Goal: Information Seeking & Learning: Learn about a topic

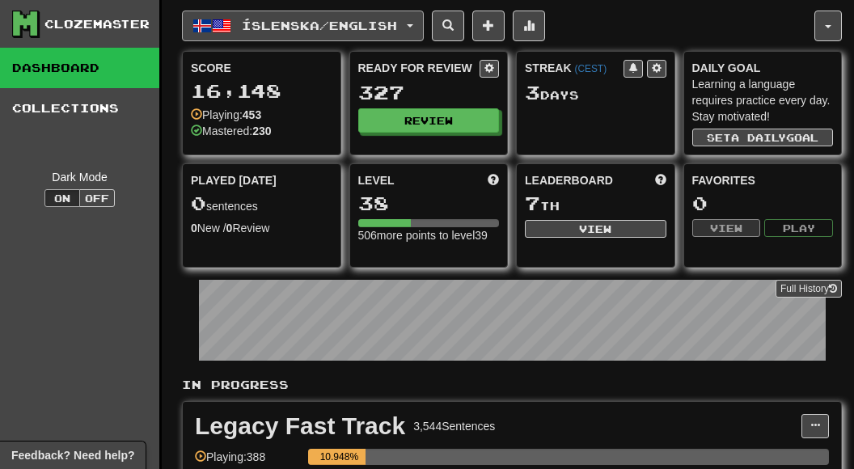
click at [397, 22] on span "Íslenska / English" at bounding box center [319, 26] width 155 height 14
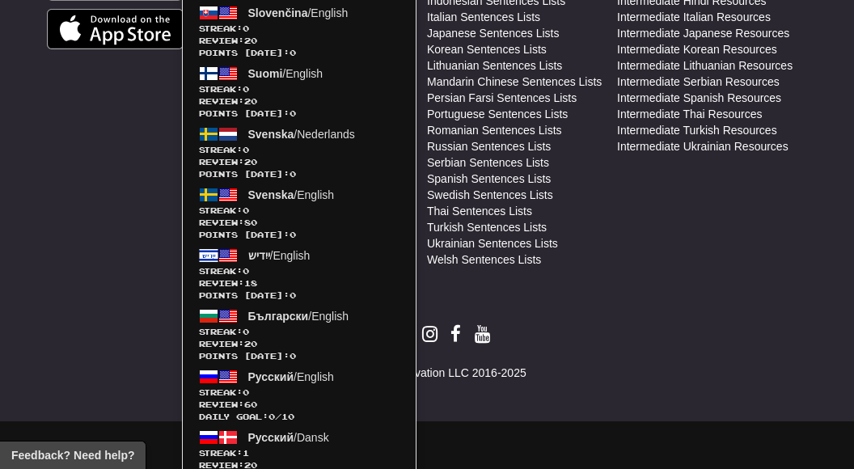
scroll to position [1097, 0]
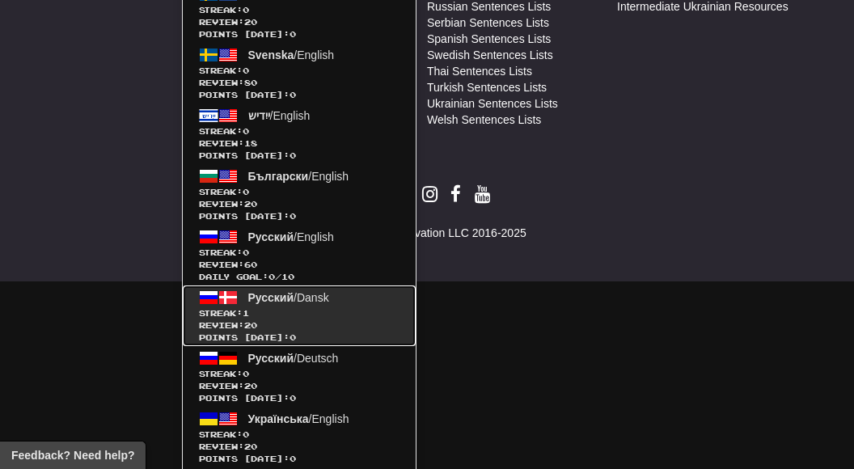
click at [304, 298] on span "Русский / Dansk" at bounding box center [288, 297] width 81 height 13
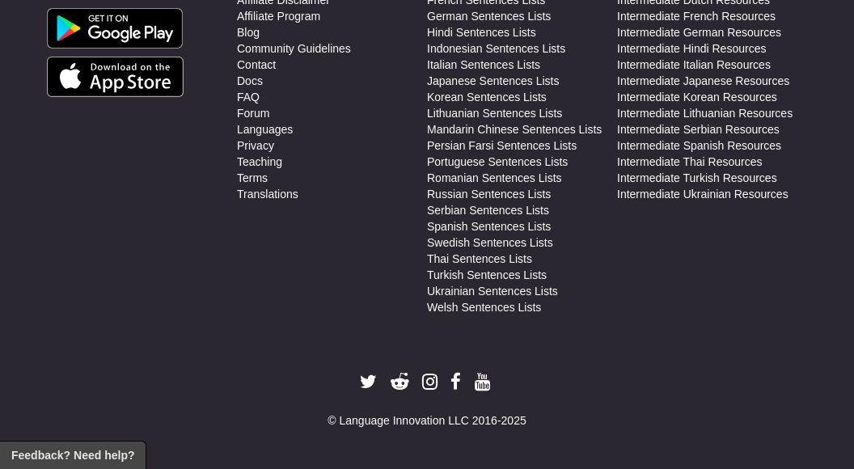
scroll to position [906, 0]
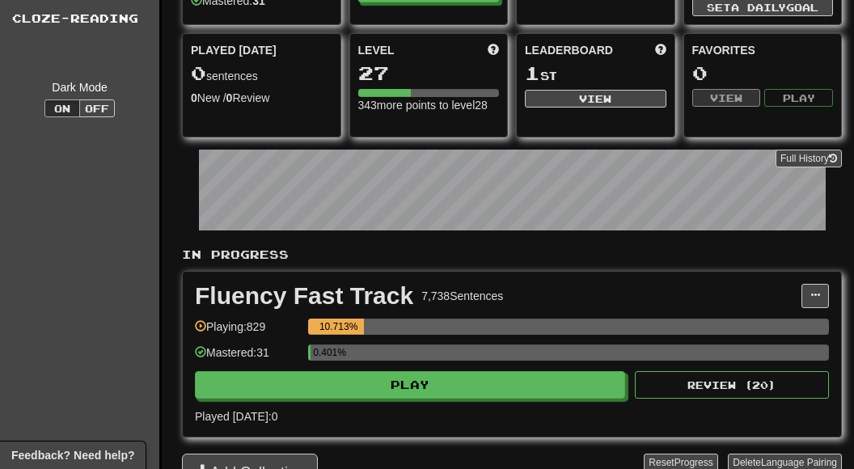
scroll to position [129, 0]
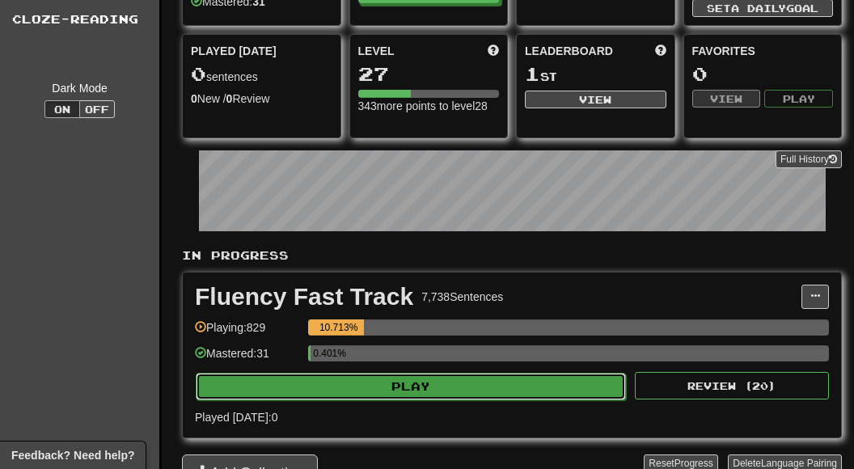
click at [415, 392] on button "Play" at bounding box center [411, 386] width 430 height 27
select select "**"
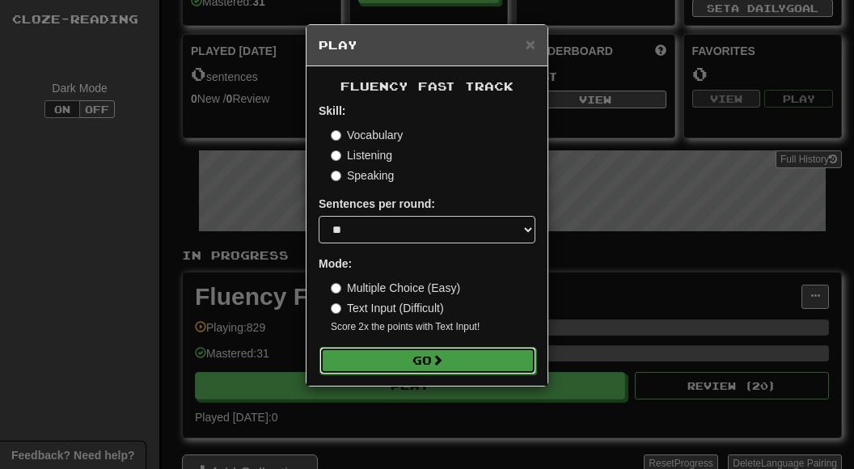
click at [424, 369] on button "Go" at bounding box center [427, 360] width 217 height 27
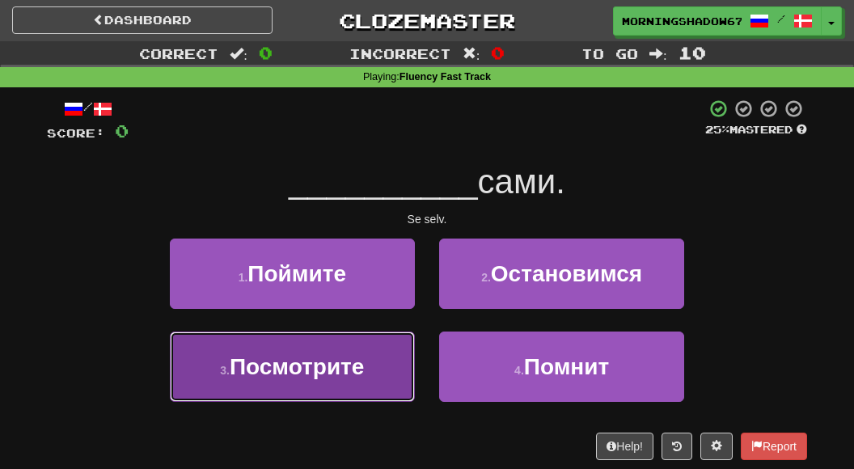
click at [324, 354] on span "Посмотрите" at bounding box center [297, 366] width 135 height 25
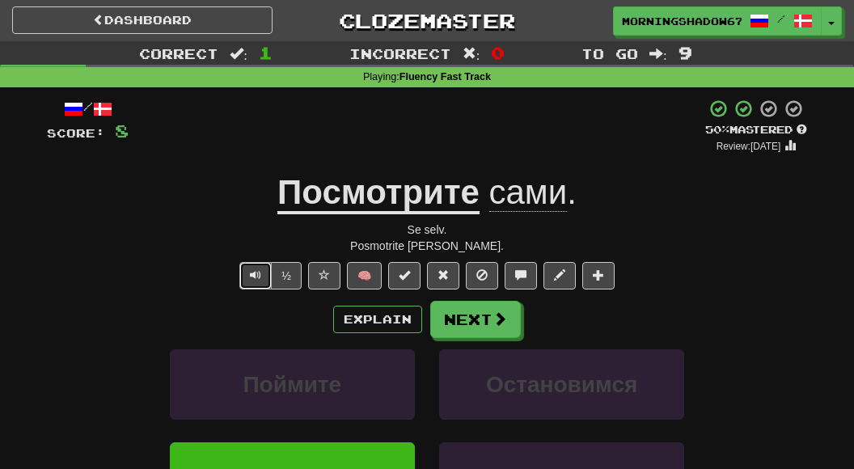
click at [263, 287] on button "Text-to-speech controls" at bounding box center [255, 275] width 32 height 27
click at [471, 323] on button "Next" at bounding box center [476, 320] width 91 height 37
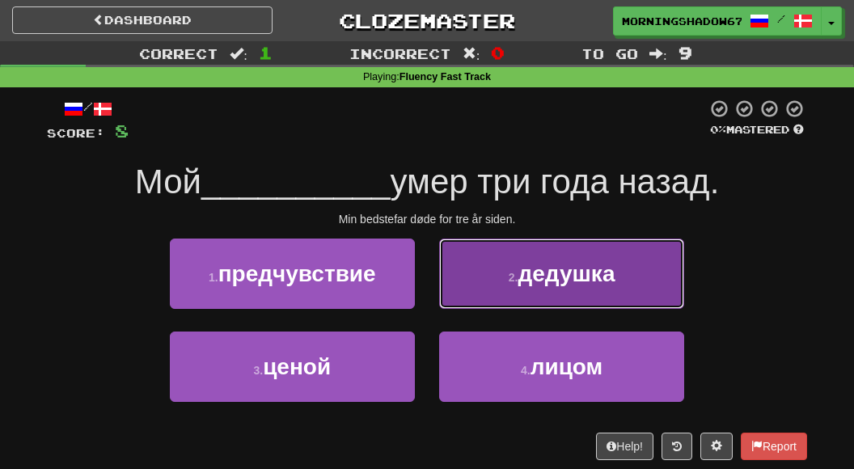
click at [498, 294] on button "2 . дедушка" at bounding box center [561, 274] width 245 height 70
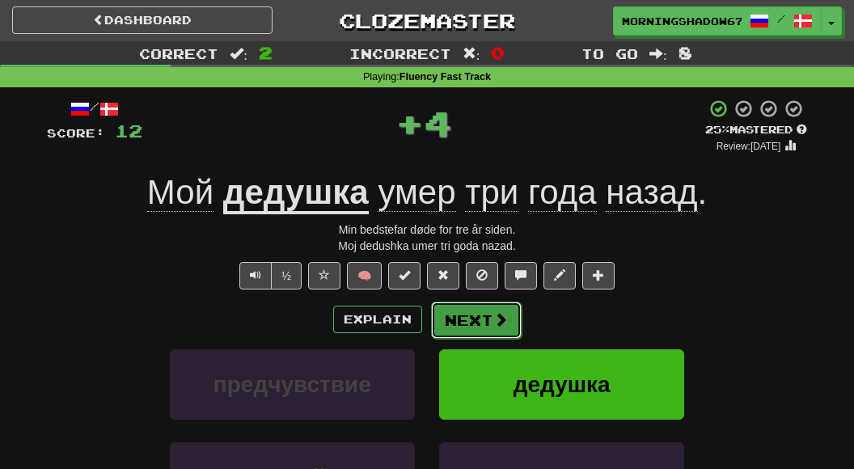
click at [490, 309] on button "Next" at bounding box center [476, 320] width 91 height 37
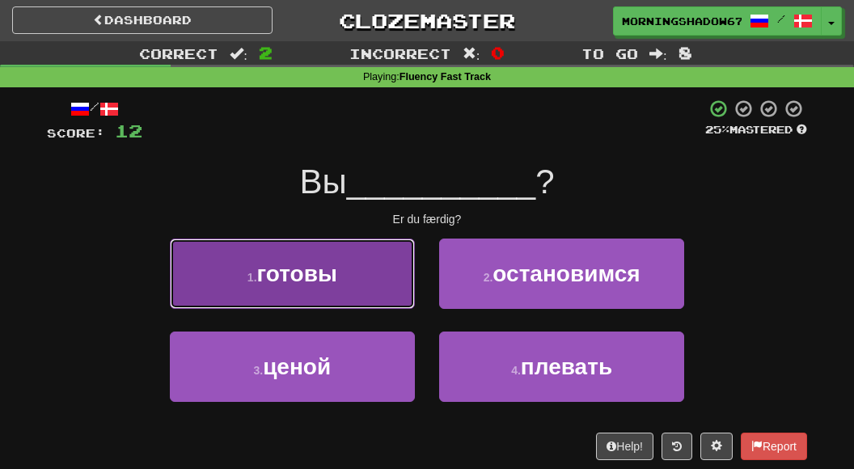
click at [385, 280] on button "1 . готовы" at bounding box center [292, 274] width 245 height 70
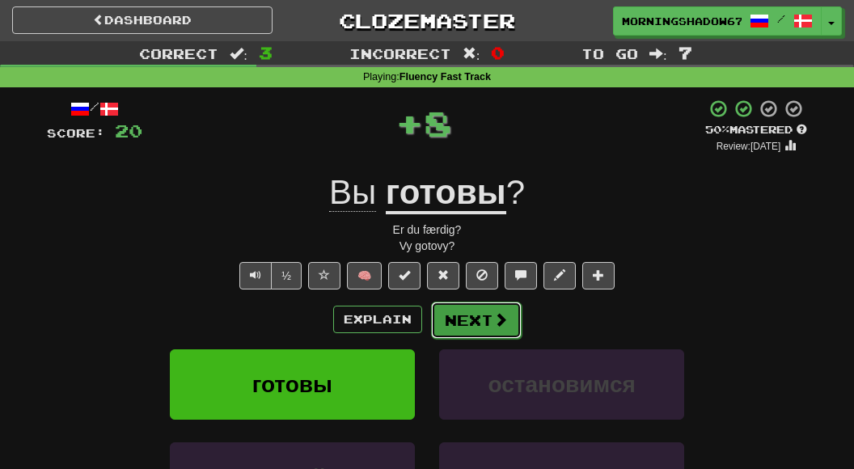
click at [487, 324] on button "Next" at bounding box center [476, 320] width 91 height 37
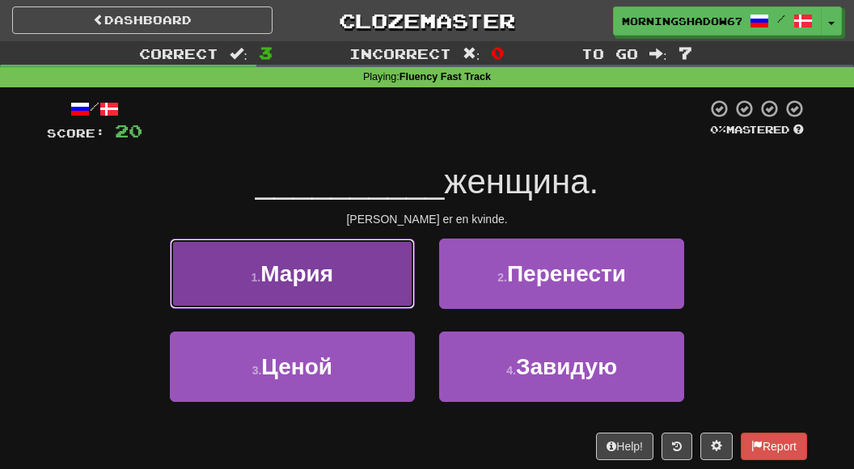
click at [391, 298] on button "1 . [PERSON_NAME]" at bounding box center [292, 274] width 245 height 70
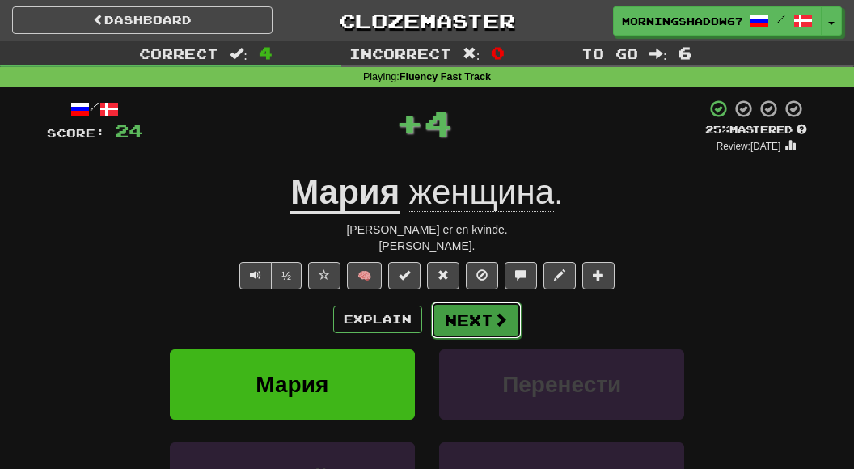
click at [490, 326] on button "Next" at bounding box center [476, 320] width 91 height 37
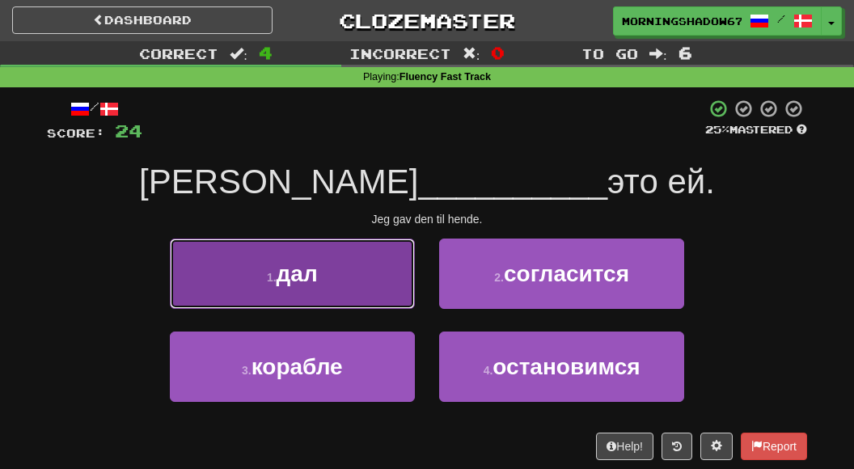
click at [378, 288] on button "1 . дал" at bounding box center [292, 274] width 245 height 70
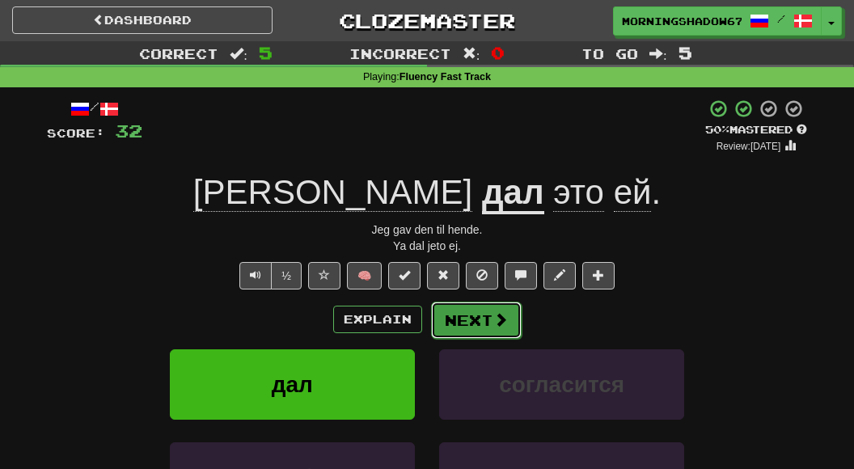
click at [469, 317] on button "Next" at bounding box center [476, 320] width 91 height 37
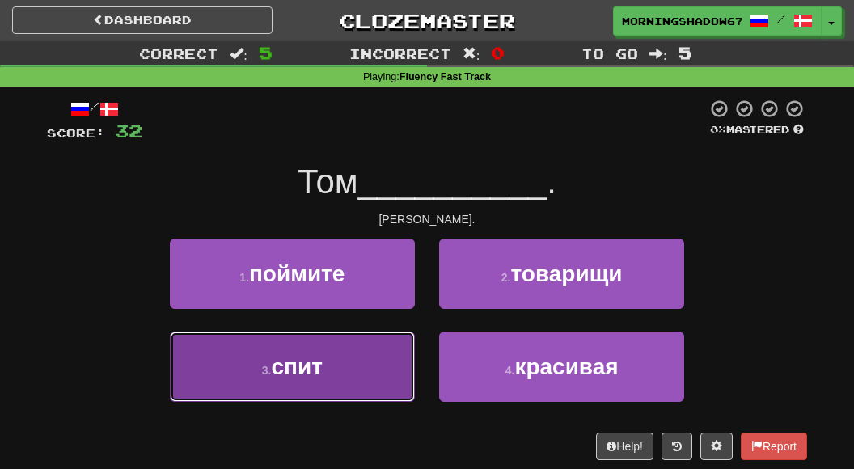
click at [380, 343] on button "3 . спит" at bounding box center [292, 367] width 245 height 70
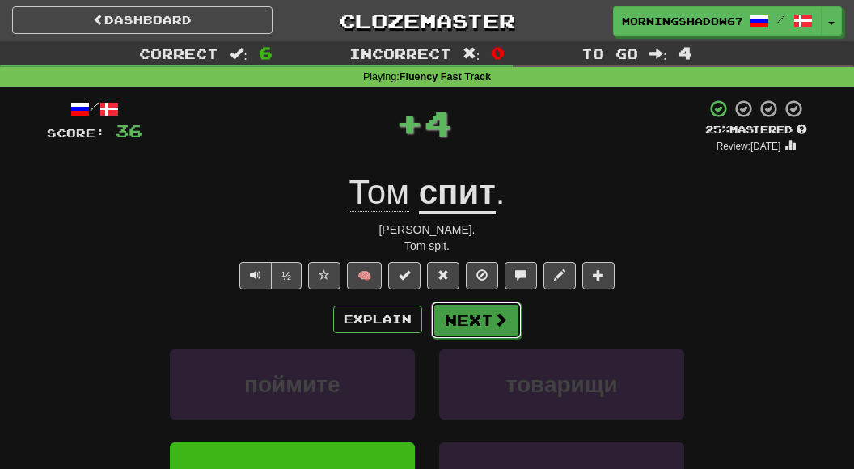
click at [484, 318] on button "Next" at bounding box center [476, 320] width 91 height 37
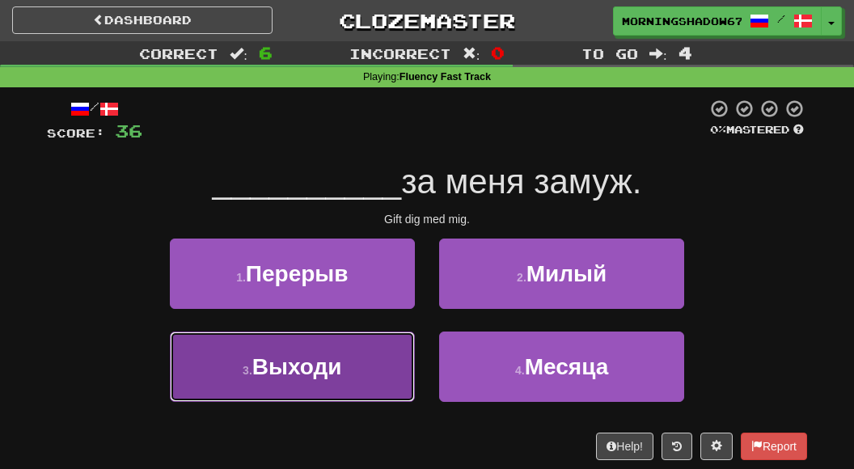
click at [370, 346] on button "3 . Выходи" at bounding box center [292, 367] width 245 height 70
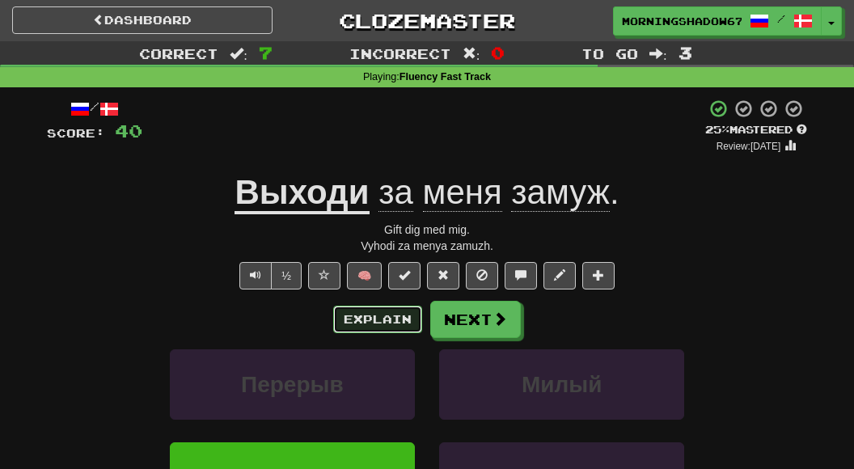
click at [404, 316] on button "Explain" at bounding box center [377, 319] width 89 height 27
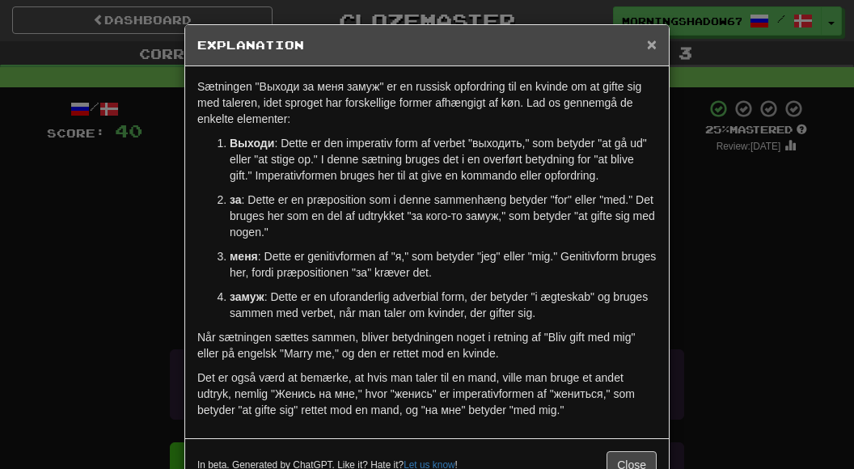
click at [649, 52] on span "×" at bounding box center [652, 44] width 10 height 19
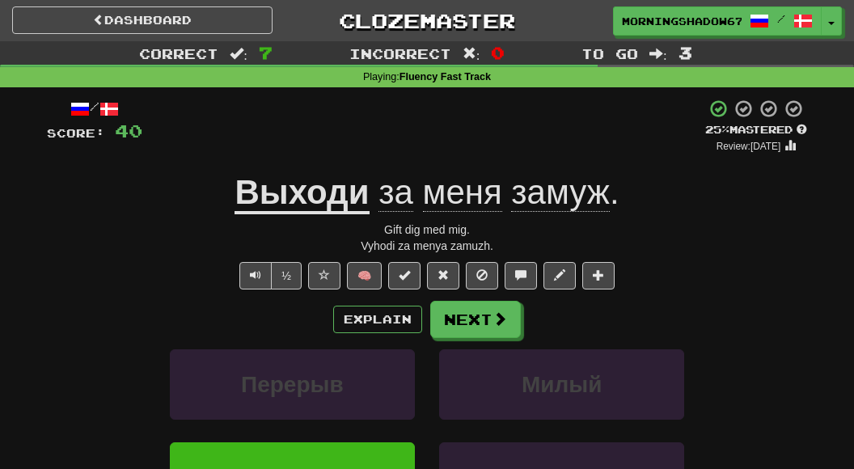
click at [567, 203] on span "замуж" at bounding box center [560, 192] width 99 height 39
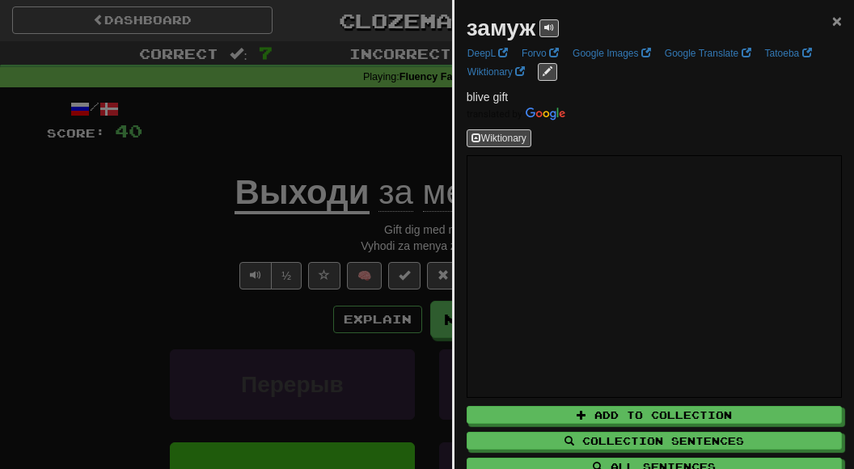
click at [835, 21] on span "×" at bounding box center [837, 20] width 10 height 19
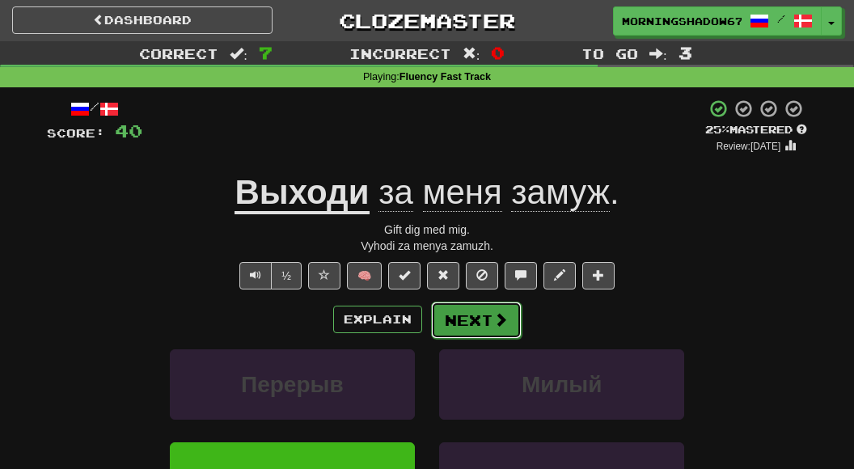
click at [473, 328] on button "Next" at bounding box center [476, 320] width 91 height 37
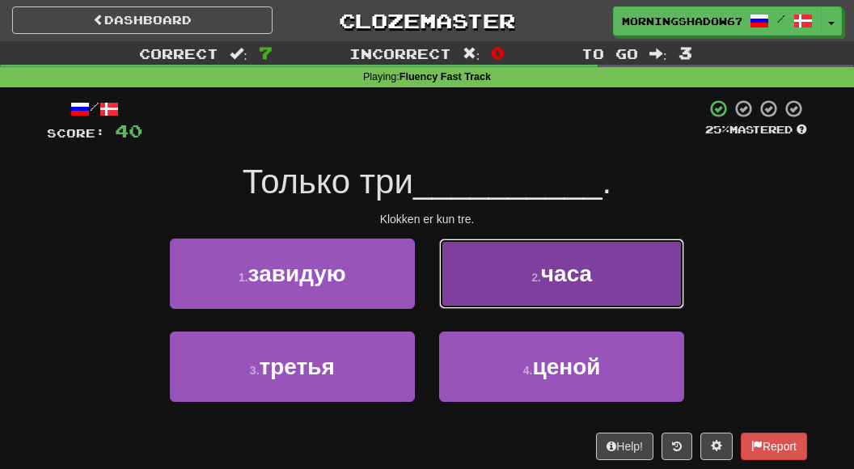
click at [509, 285] on button "2 . часа" at bounding box center [561, 274] width 245 height 70
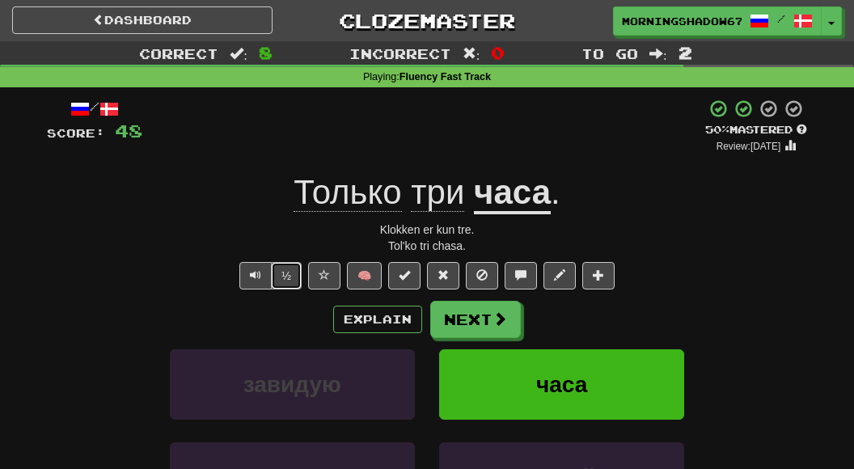
click at [273, 273] on button "½" at bounding box center [286, 275] width 31 height 27
click at [261, 270] on span "Text-to-speech controls" at bounding box center [255, 274] width 11 height 11
click at [481, 320] on button "Next" at bounding box center [476, 320] width 91 height 37
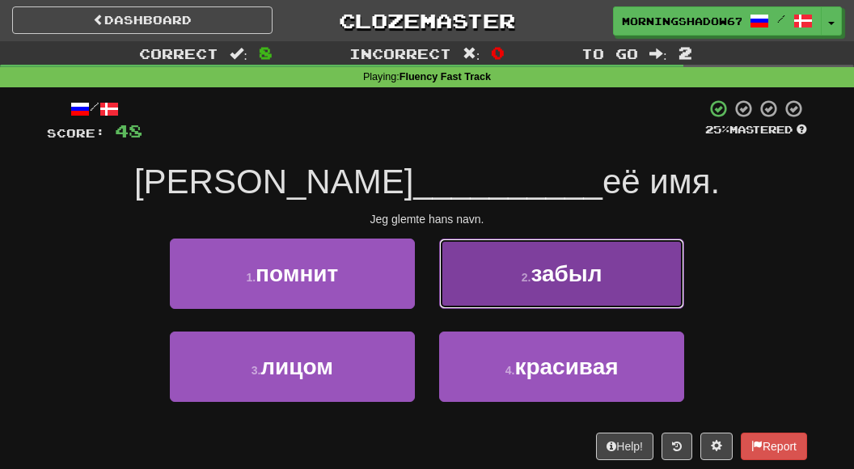
click at [497, 282] on button "2 . забыл" at bounding box center [561, 274] width 245 height 70
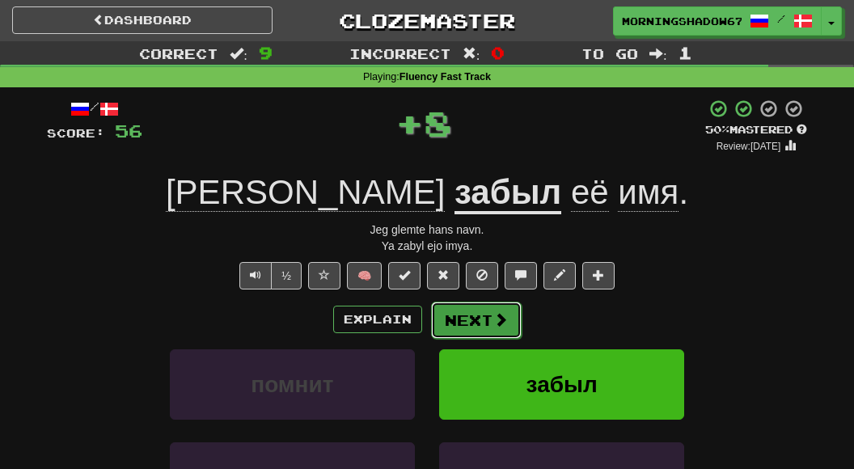
click at [471, 322] on button "Next" at bounding box center [476, 320] width 91 height 37
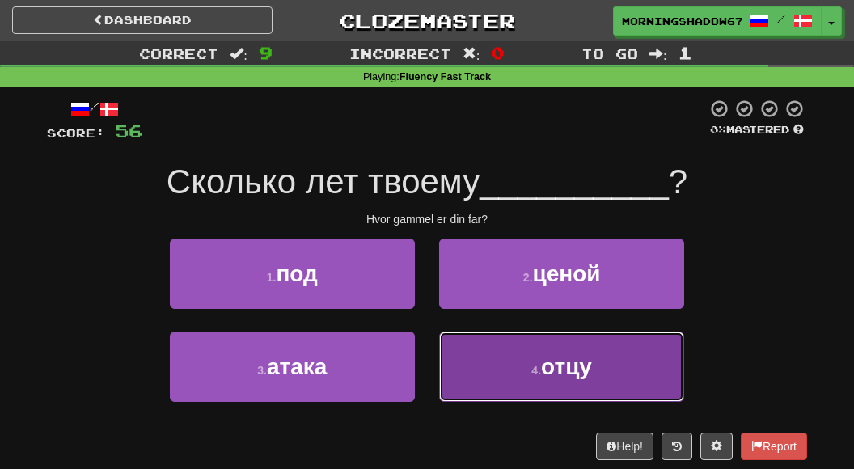
click at [510, 353] on button "4 . отцу" at bounding box center [561, 367] width 245 height 70
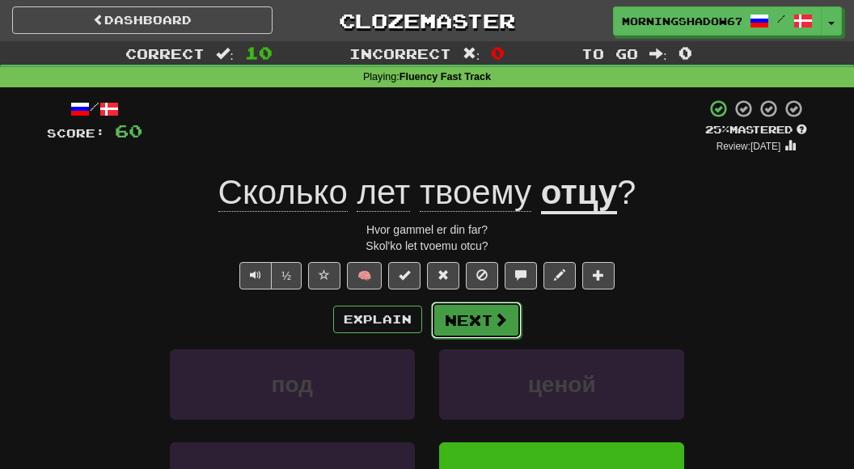
click at [493, 330] on button "Next" at bounding box center [476, 320] width 91 height 37
